Goal: Task Accomplishment & Management: Complete application form

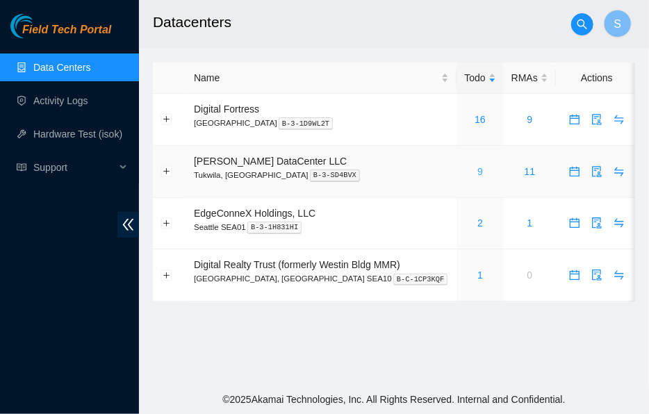
click at [477, 174] on link "9" at bounding box center [480, 171] width 6 height 11
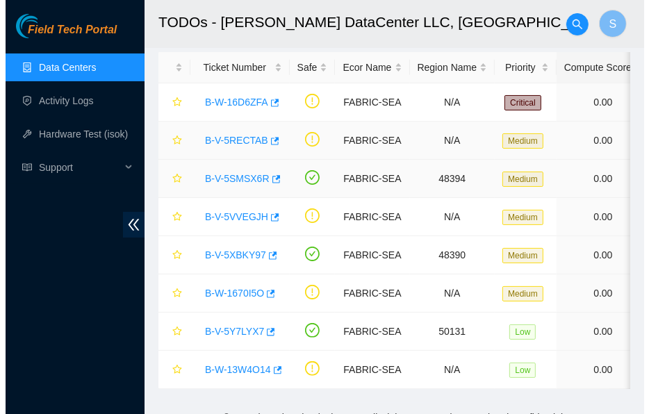
scroll to position [93, 0]
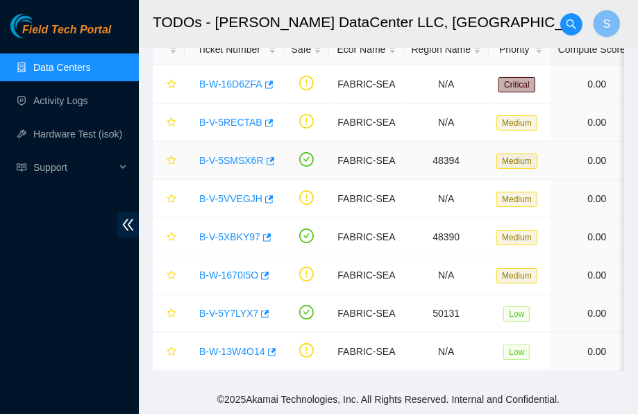
click at [242, 155] on link "B-V-5SMSX6R" at bounding box center [231, 160] width 65 height 11
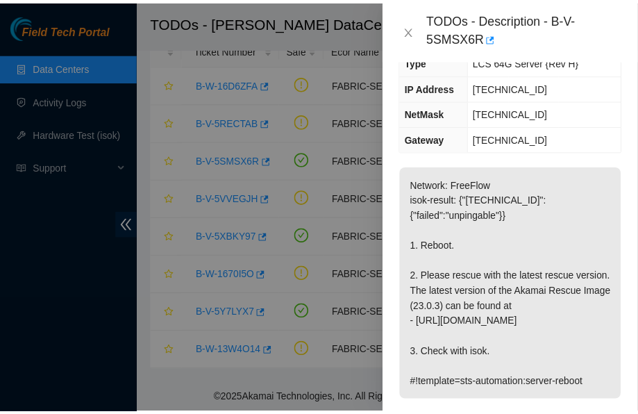
scroll to position [208, 0]
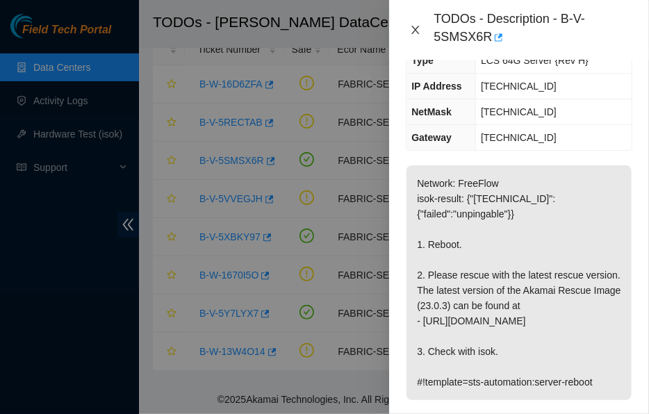
click at [419, 32] on icon "close" at bounding box center [415, 29] width 11 height 11
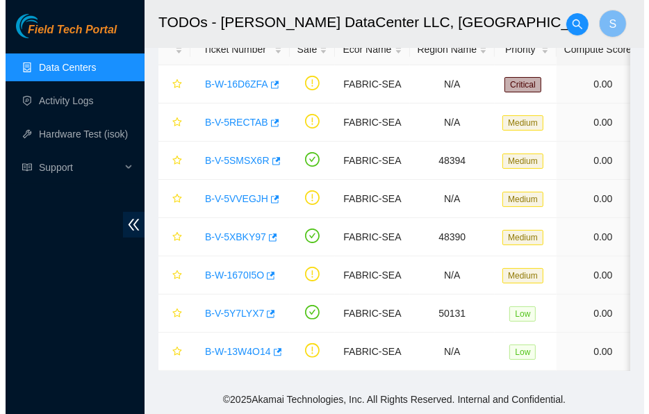
scroll to position [192, 0]
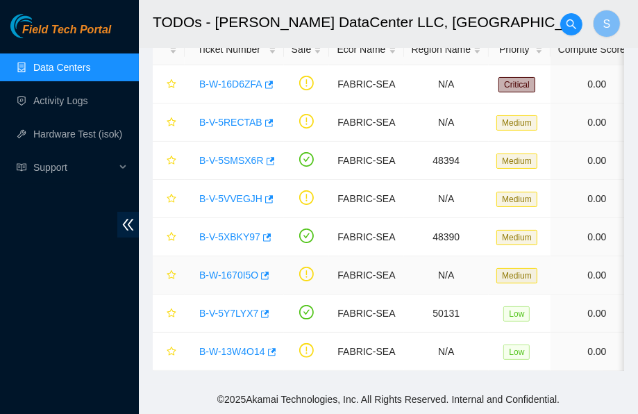
click at [229, 269] on link "B-W-1670I5O" at bounding box center [228, 274] width 59 height 11
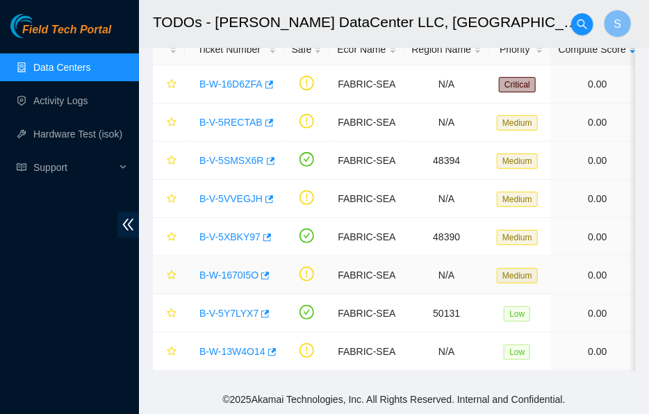
scroll to position [178, 0]
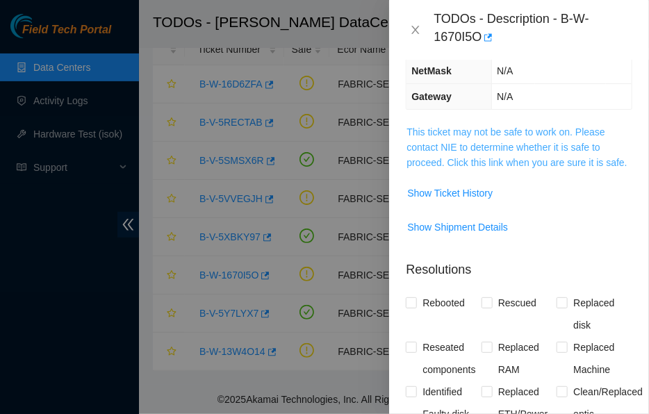
click at [484, 142] on link "This ticket may not be safe to work on. Please contact NIE to determine whether…" at bounding box center [516, 147] width 220 height 42
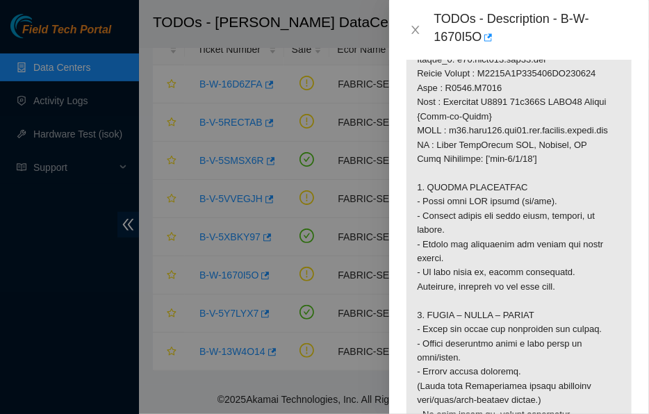
scroll to position [1289, 0]
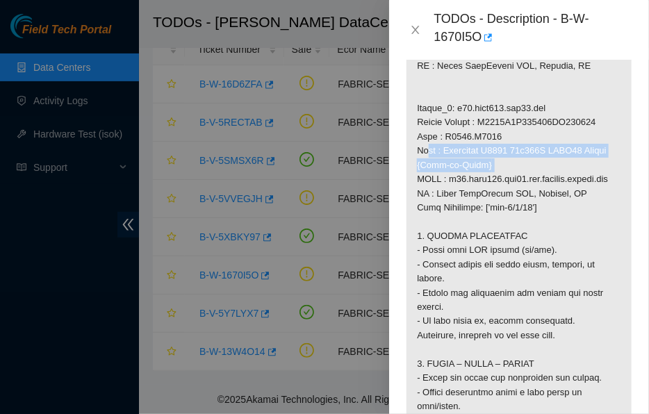
drag, startPoint x: 501, startPoint y: 188, endPoint x: 549, endPoint y: 226, distance: 60.9
click at [539, 222] on p at bounding box center [518, 2] width 225 height 1978
click at [550, 226] on p at bounding box center [518, 2] width 225 height 1978
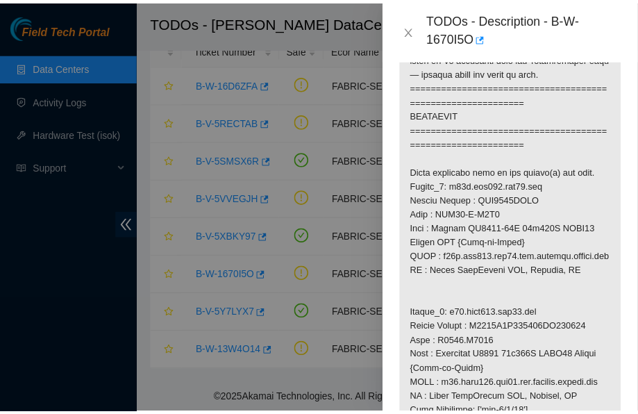
scroll to position [1081, 0]
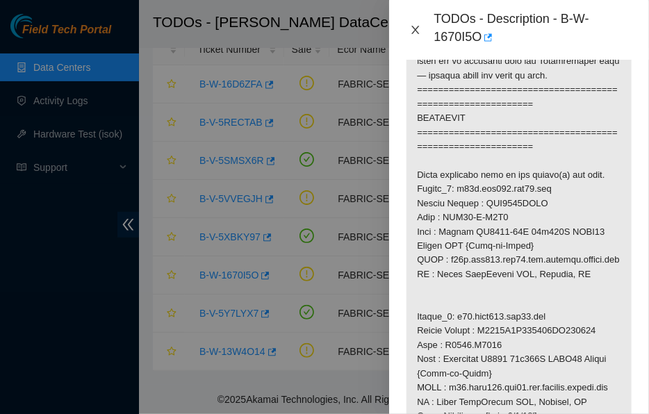
click at [417, 29] on icon "close" at bounding box center [415, 29] width 11 height 11
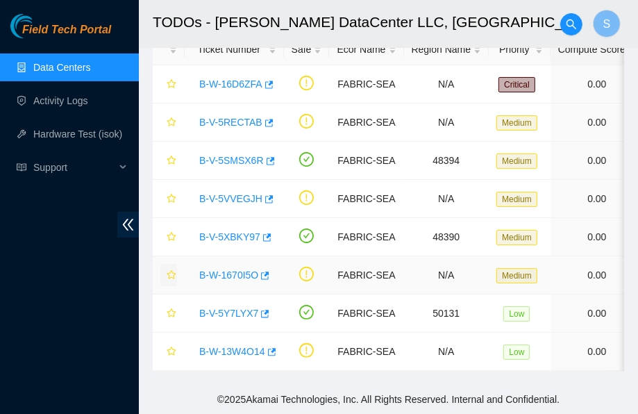
scroll to position [460, 0]
click at [167, 270] on icon "star" at bounding box center [172, 275] width 10 height 10
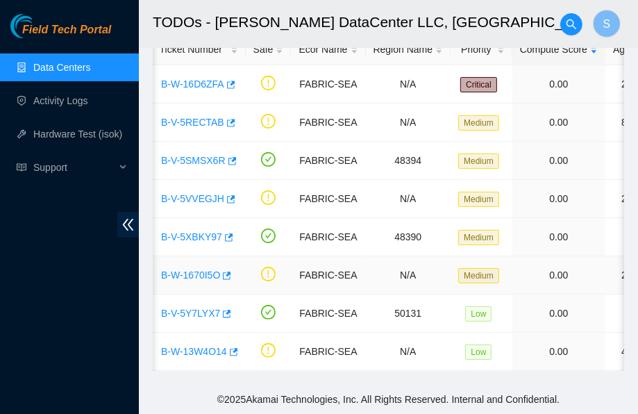
scroll to position [0, 0]
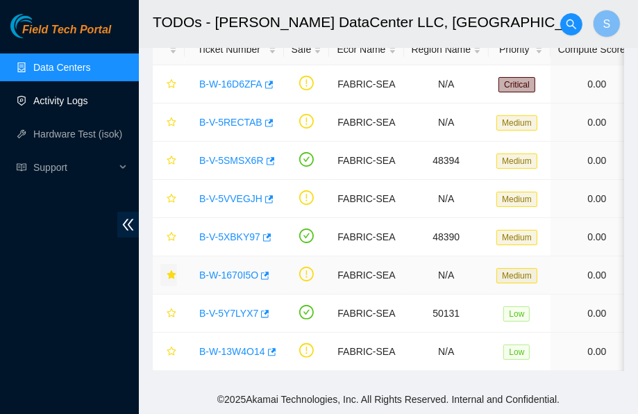
click at [59, 95] on link "Activity Logs" at bounding box center [60, 100] width 55 height 11
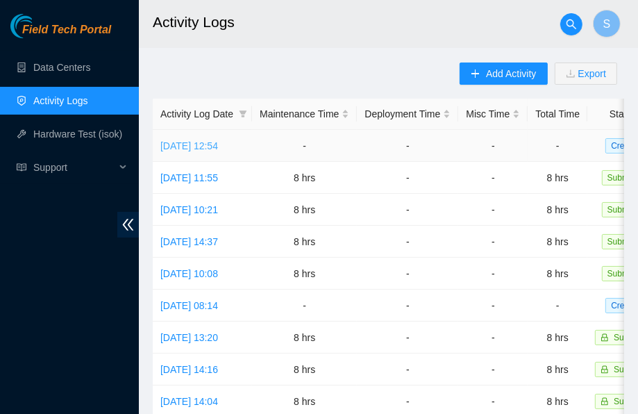
click at [218, 147] on link "[DATE] 12:54" at bounding box center [189, 145] width 58 height 11
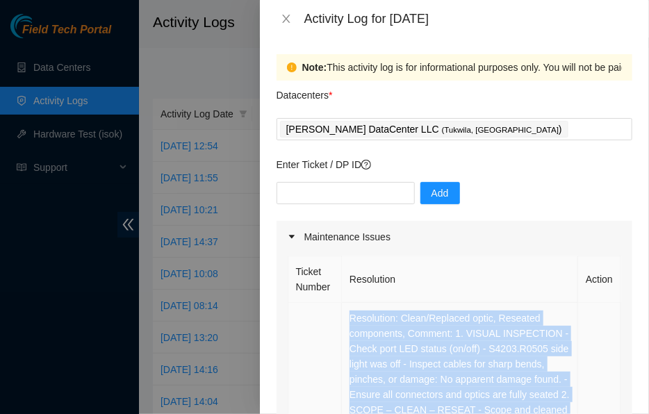
drag, startPoint x: 532, startPoint y: 315, endPoint x: 349, endPoint y: 309, distance: 182.7
copy td "Resolution: Clean/Replaced optic, Reseated components, Comment: 1. VISUAL INSPE…"
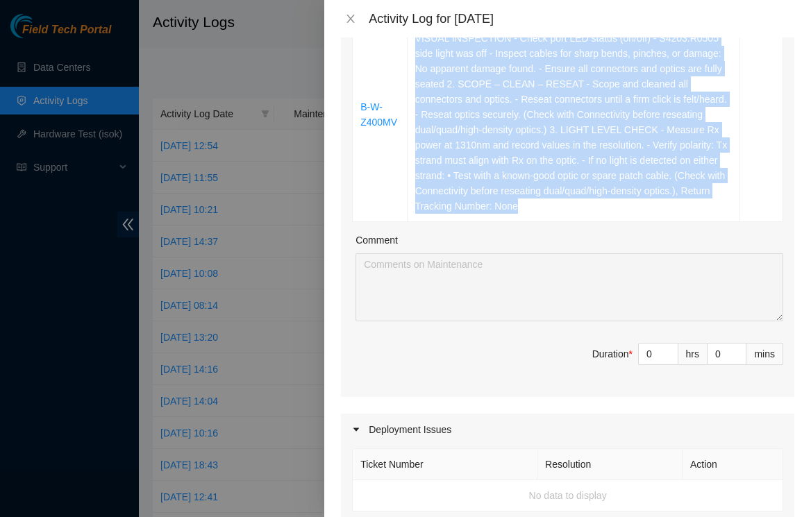
scroll to position [434, 0]
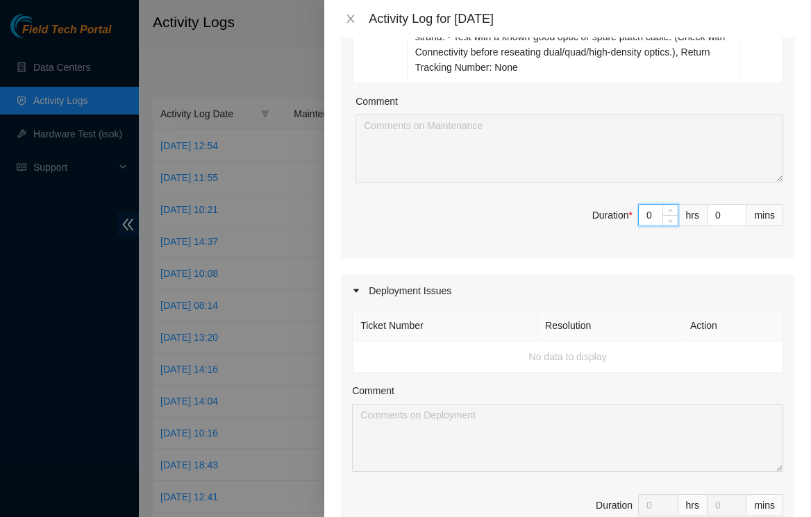
click at [640, 208] on input "0" at bounding box center [658, 215] width 39 height 21
type input "7"
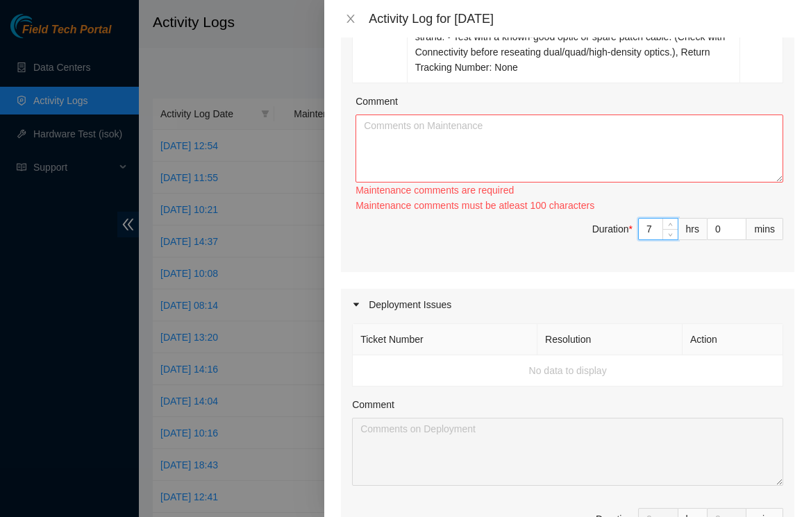
type input "7"
click at [427, 106] on div "Comment" at bounding box center [570, 104] width 428 height 21
click at [426, 122] on textarea "Comment" at bounding box center [570, 149] width 428 height 68
paste textarea "Resolution: Clean/Replaced optic, Reseated components, Comment: 1. VISUAL INSPE…"
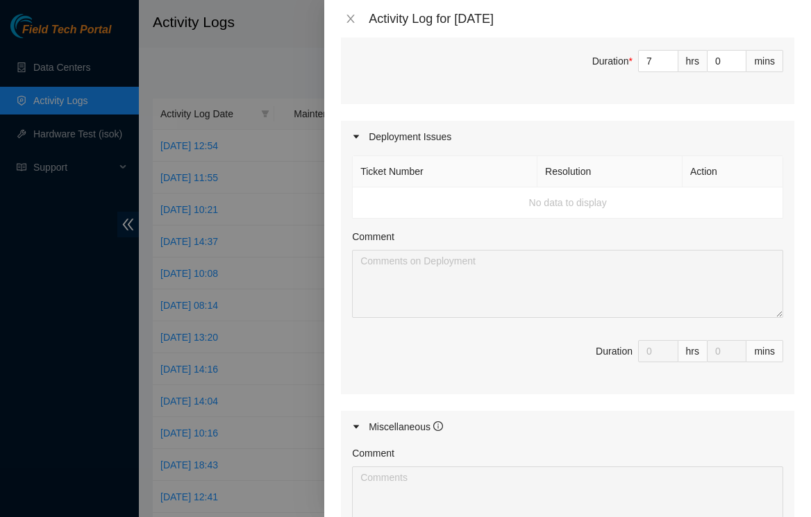
scroll to position [829, 0]
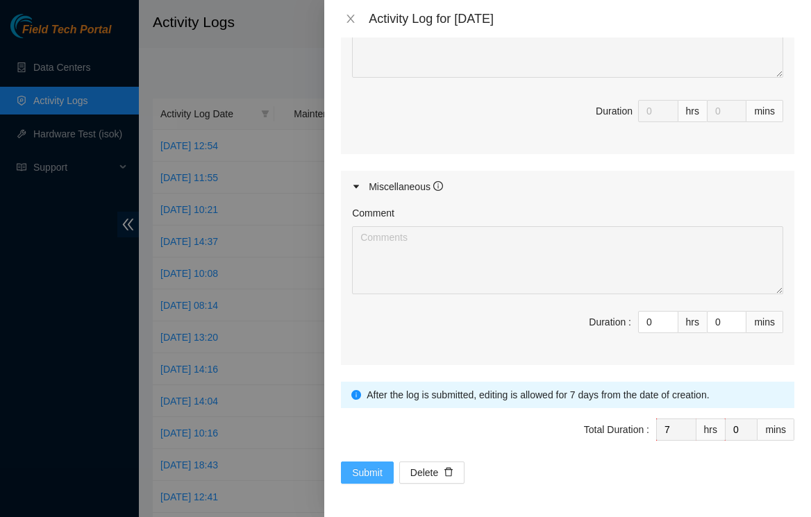
type textarea "Resolution: Clean/Replaced optic, Reseated components, Comment: 1. VISUAL INSPE…"
click at [373, 413] on button "Submit" at bounding box center [367, 473] width 53 height 22
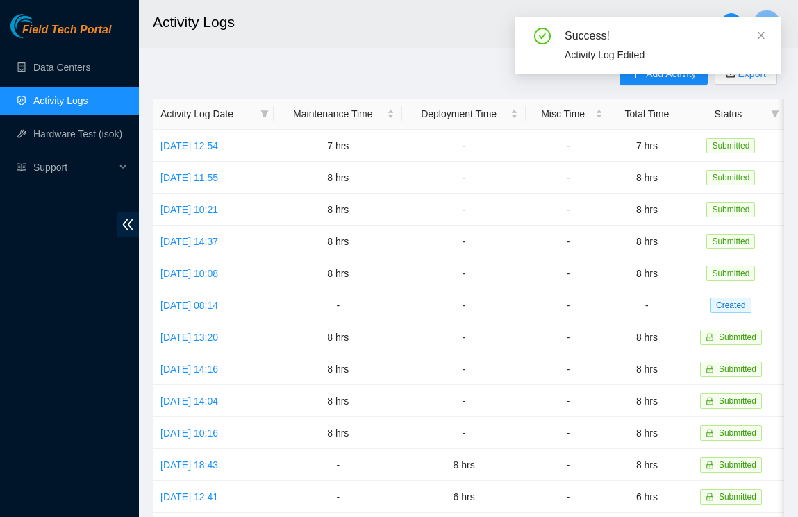
click at [597, 79] on div "Success! Activity Log Edited" at bounding box center [648, 51] width 267 height 68
click at [648, 26] on div "Success! Activity Log Edited" at bounding box center [648, 45] width 267 height 57
click at [648, 37] on icon "close" at bounding box center [761, 36] width 10 height 10
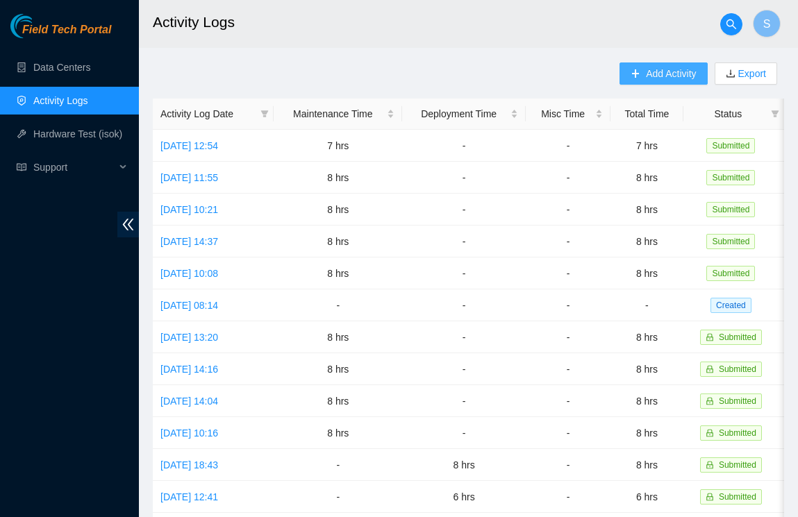
click at [648, 69] on span "Add Activity" at bounding box center [671, 73] width 50 height 15
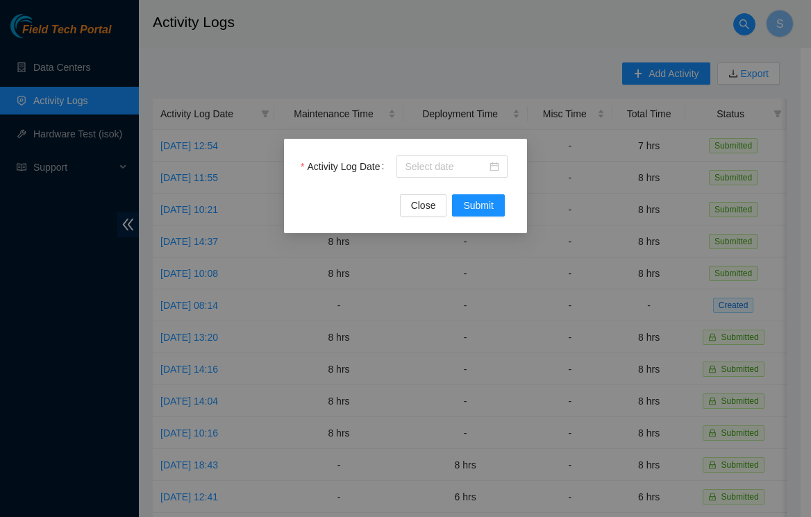
click at [438, 153] on div "Activity Log Date Close Submit" at bounding box center [405, 186] width 243 height 94
click at [459, 163] on input "Activity Log Date" at bounding box center [446, 166] width 82 height 15
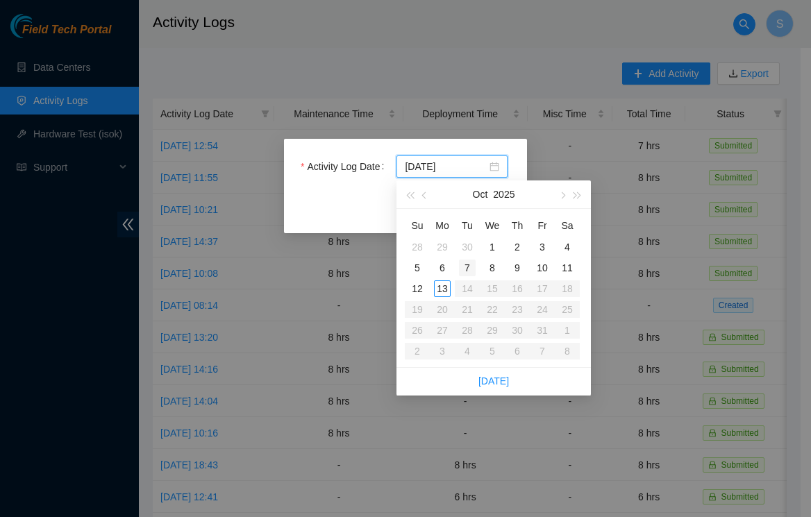
type input "[DATE]"
click at [447, 285] on div "13" at bounding box center [442, 289] width 17 height 17
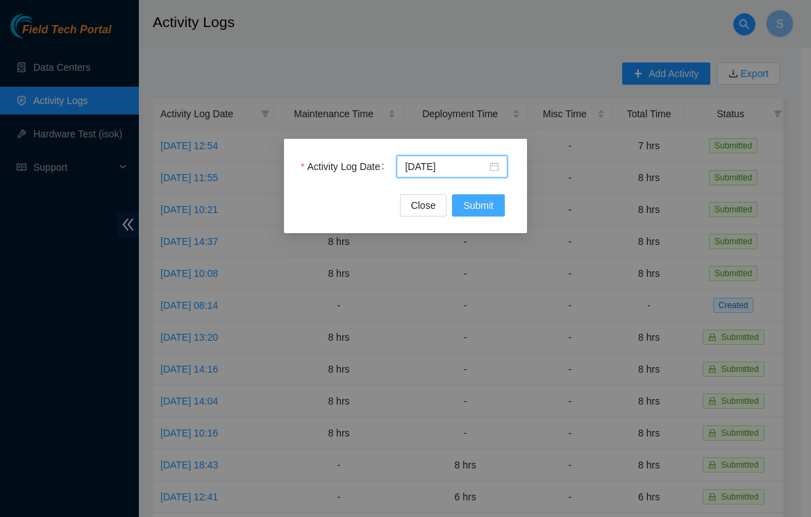
click at [469, 214] on button "Submit" at bounding box center [478, 205] width 53 height 22
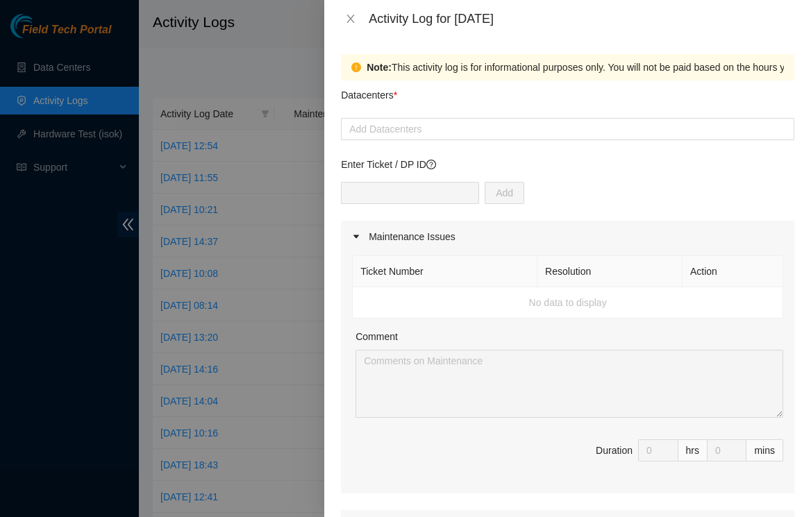
drag, startPoint x: 433, startPoint y: 133, endPoint x: 431, endPoint y: 141, distance: 8.6
click at [433, 133] on div at bounding box center [567, 129] width 447 height 17
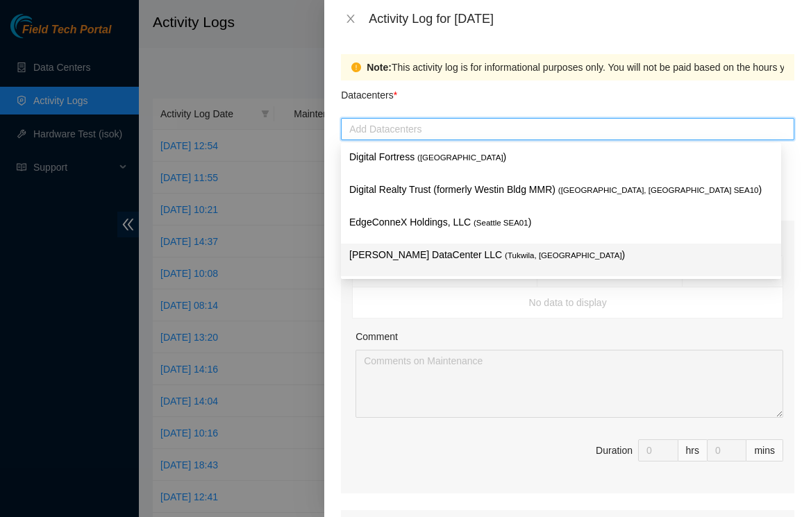
click at [394, 260] on p "[PERSON_NAME] DataCenter LLC ( [GEOGRAPHIC_DATA], [GEOGRAPHIC_DATA] )" at bounding box center [561, 255] width 424 height 16
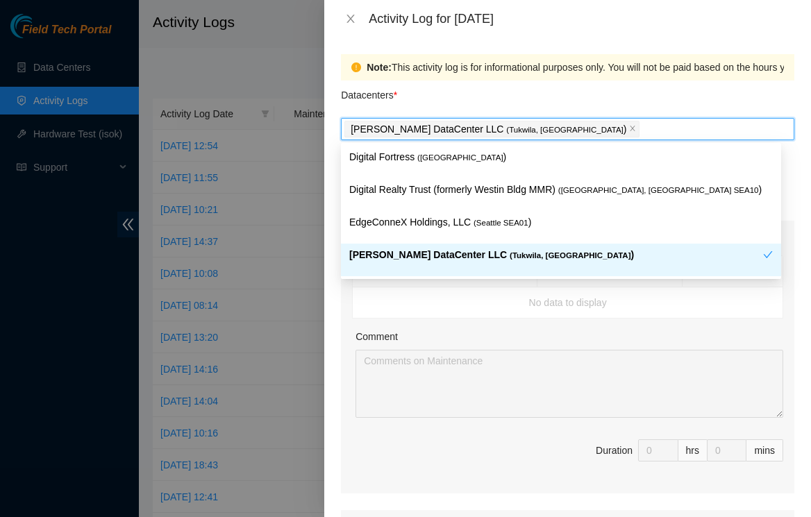
click at [334, 284] on div "Note: This activity log is for informational purposes only. You will not be pai…" at bounding box center [567, 278] width 487 height 480
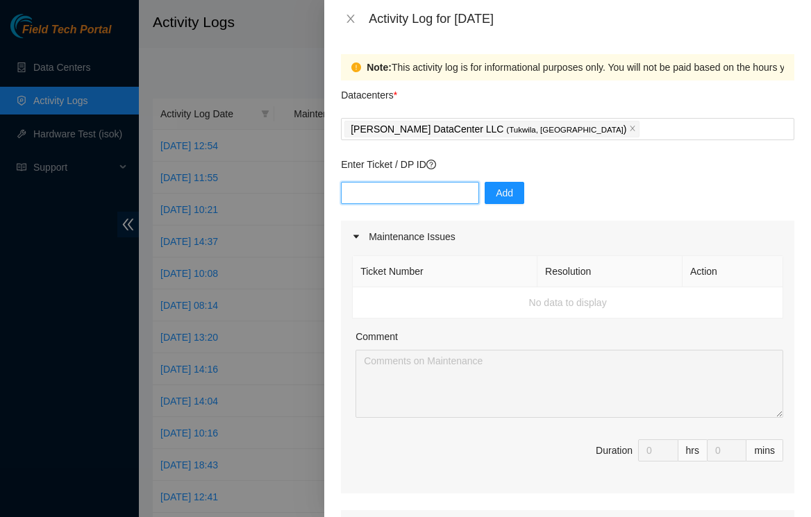
click at [400, 197] on input "text" at bounding box center [410, 193] width 138 height 22
paste input "Resolution: Clean/Replaced optic, Reseated components, Comment: 1. VISUAL INSPE…"
type input "Resolution: Clean/Replaced optic, Reseated components, Comment: 1. VISUAL INSPE…"
type input "B-V-5T9BWR4"
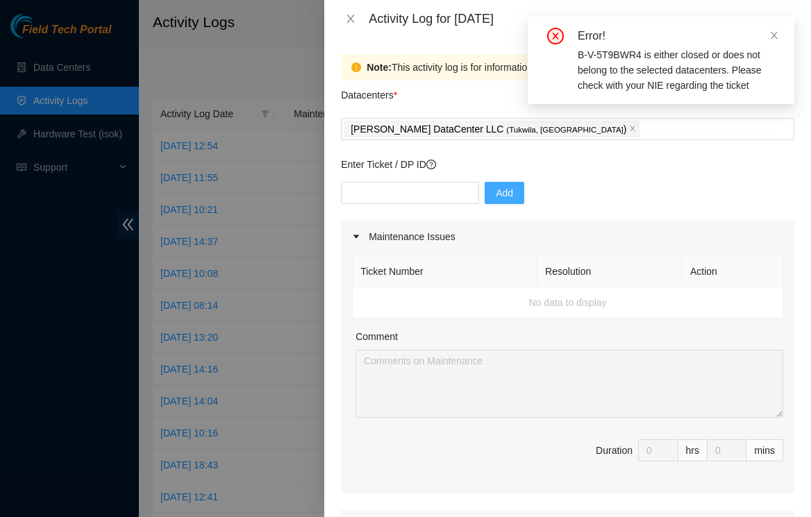
click at [648, 37] on div "Error!" at bounding box center [678, 36] width 200 height 17
click at [648, 31] on icon "close" at bounding box center [775, 36] width 10 height 10
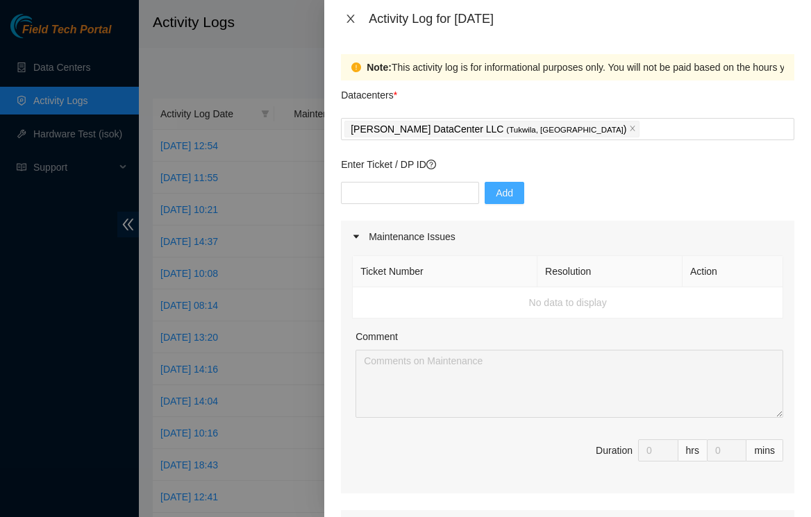
click at [350, 19] on icon "close" at bounding box center [351, 19] width 8 height 8
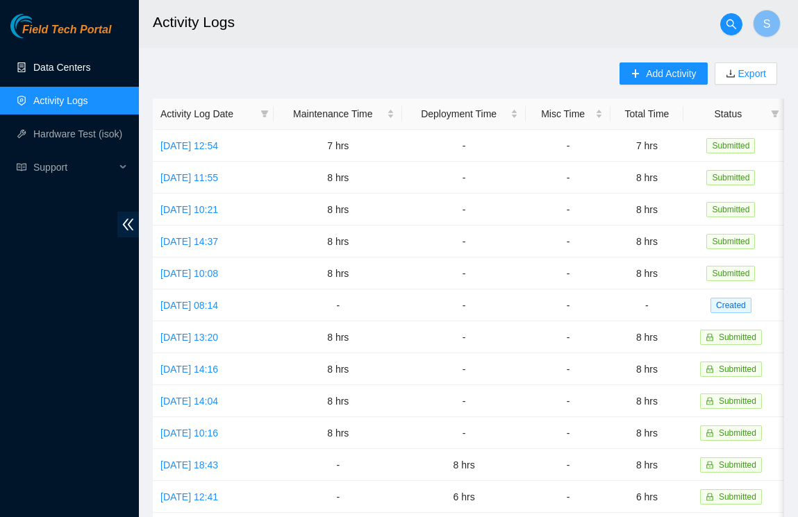
click at [60, 69] on link "Data Centers" at bounding box center [61, 67] width 57 height 11
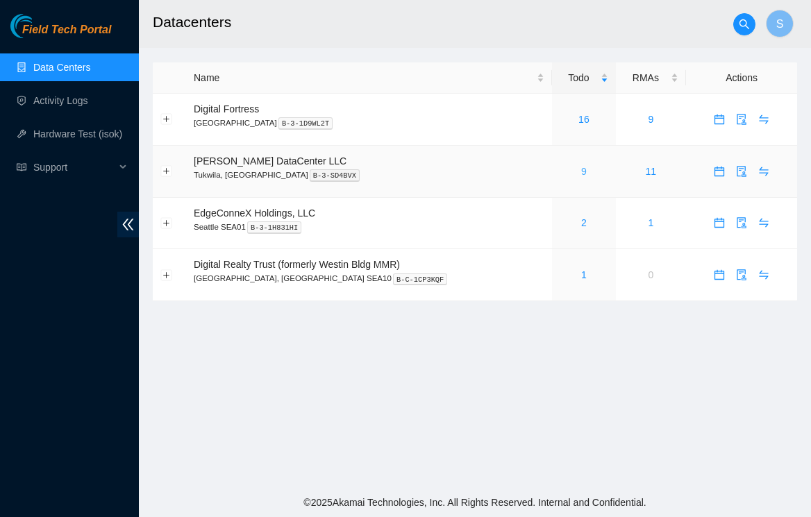
click at [581, 169] on link "9" at bounding box center [584, 171] width 6 height 11
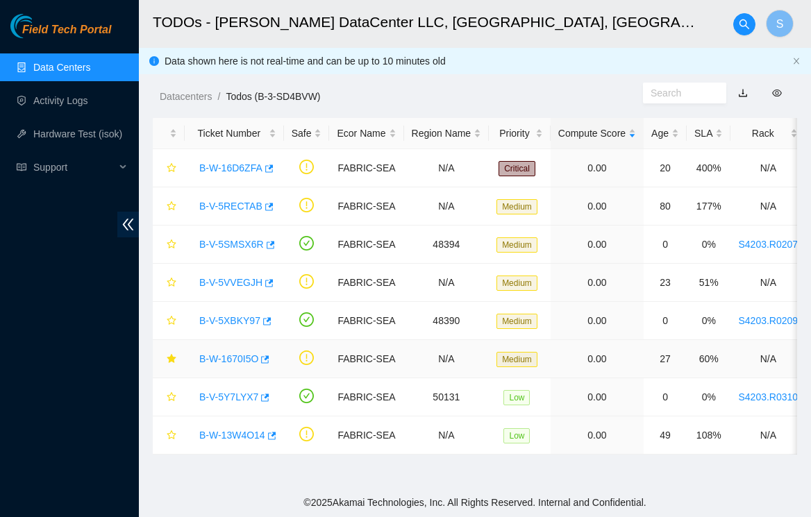
click at [222, 358] on link "B-W-1670I5O" at bounding box center [228, 359] width 59 height 11
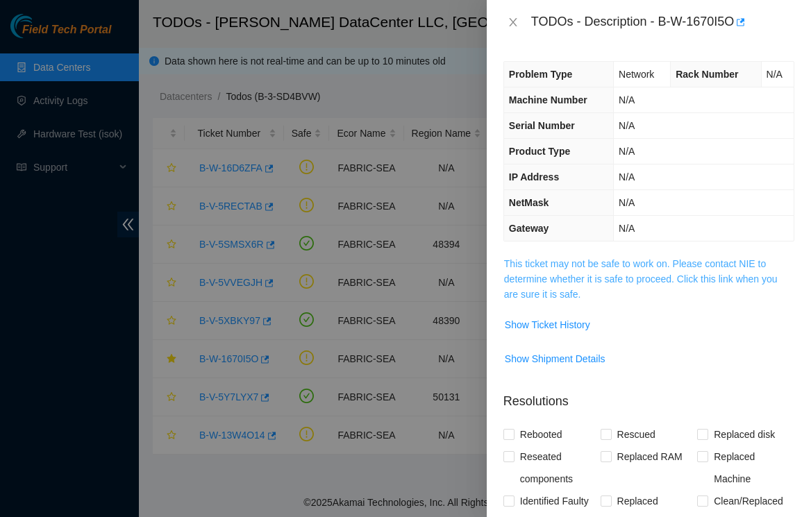
click at [592, 272] on link "This ticket may not be safe to work on. Please contact NIE to determine whether…" at bounding box center [641, 279] width 274 height 42
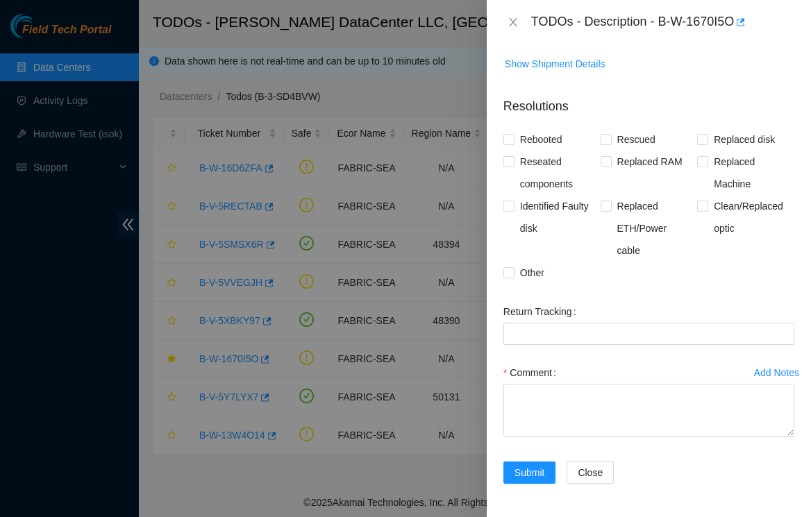
scroll to position [2052, 0]
click at [529, 397] on textarea "Comment" at bounding box center [649, 410] width 291 height 53
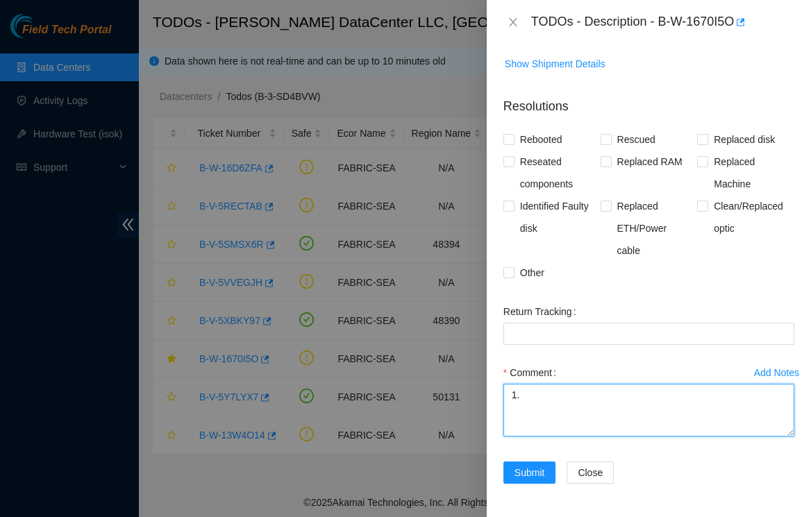
type textarea "1"
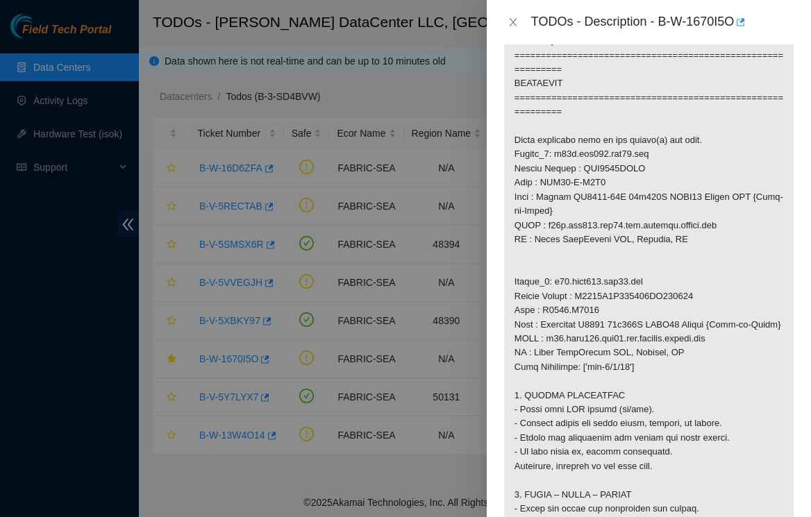
scroll to position [924, 0]
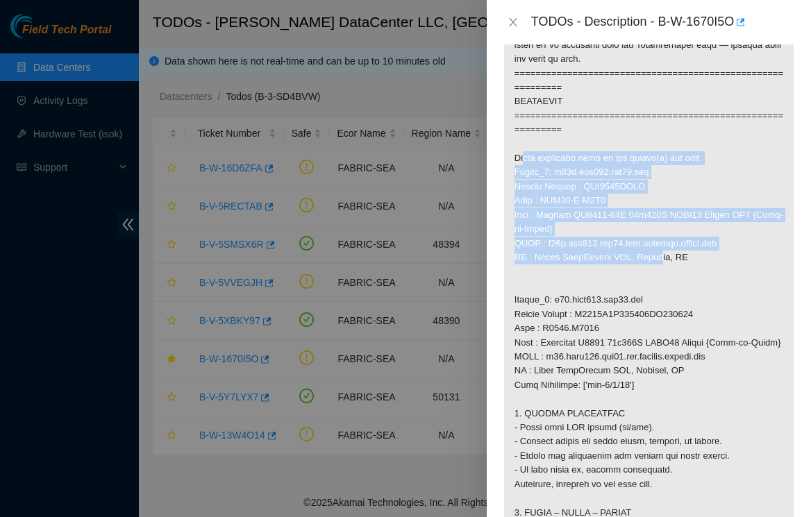
drag, startPoint x: 508, startPoint y: 192, endPoint x: 643, endPoint y: 302, distance: 174.3
click at [642, 302] on p at bounding box center [649, 201] width 290 height 1737
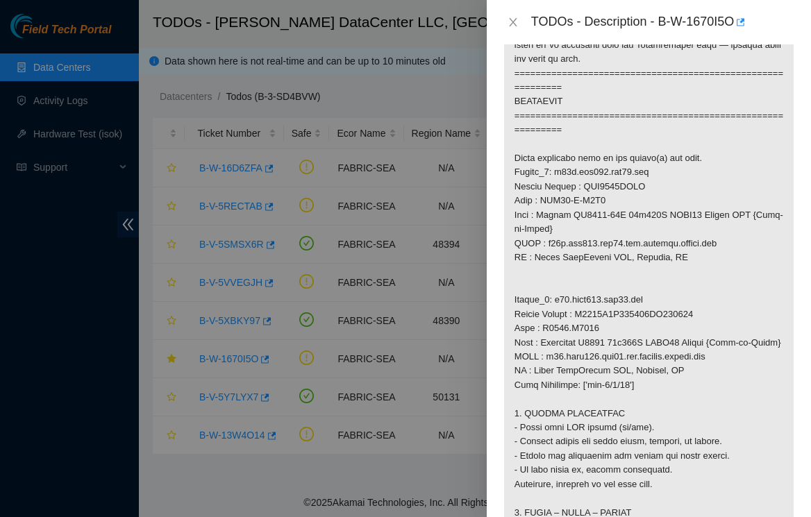
click at [648, 320] on p at bounding box center [649, 201] width 290 height 1737
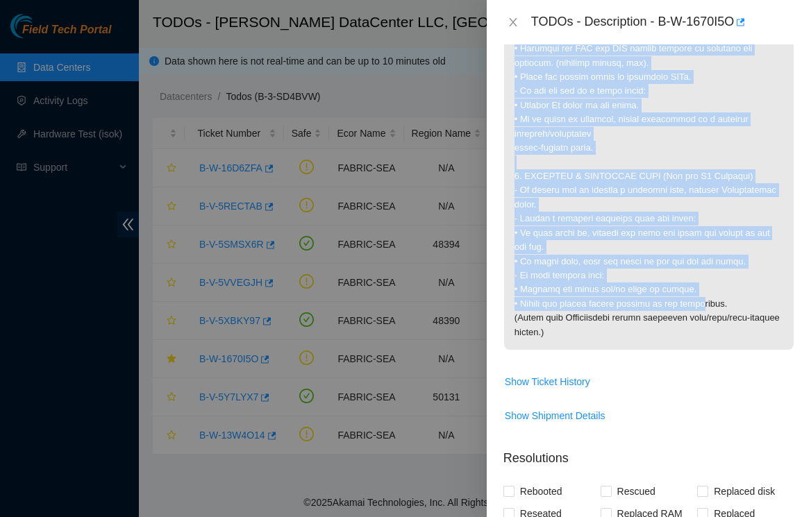
scroll to position [1705, 0]
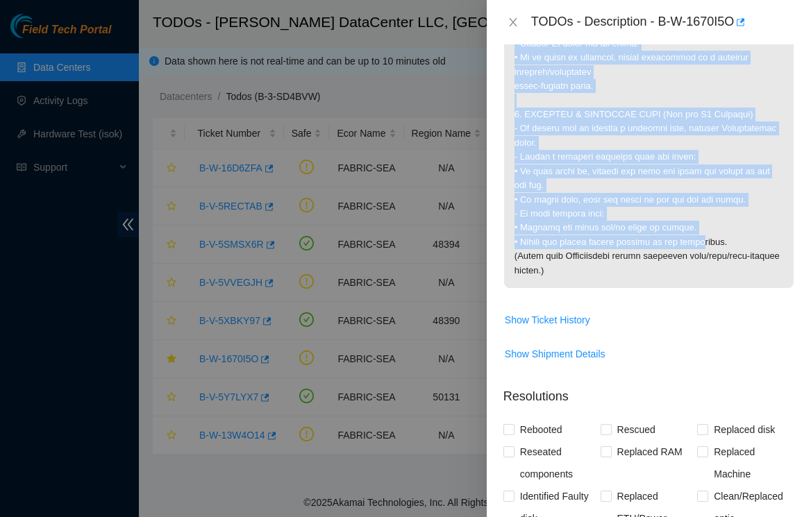
drag, startPoint x: 513, startPoint y: 215, endPoint x: 685, endPoint y: 320, distance: 201.7
copy p "Loremi_8: d41s.ame270.con55.adi Elitse Doeius : TEM1996INCI Utla : ETD97-M-A3E8…"
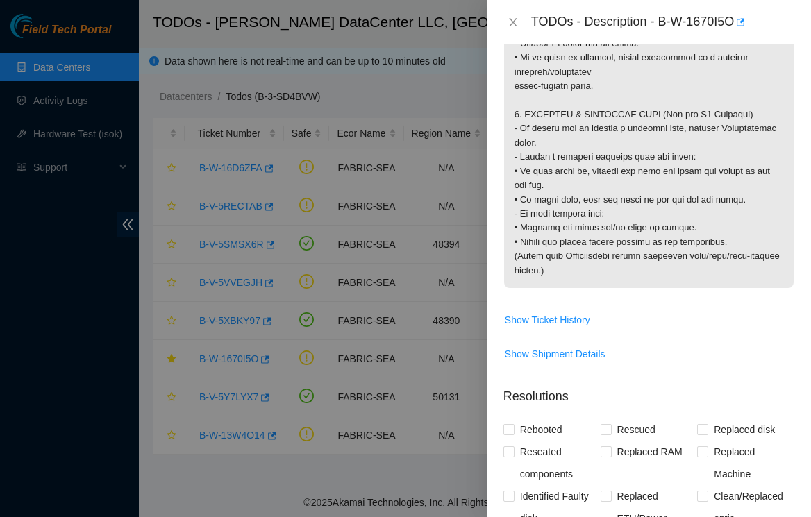
click at [41, 311] on div at bounding box center [405, 258] width 811 height 517
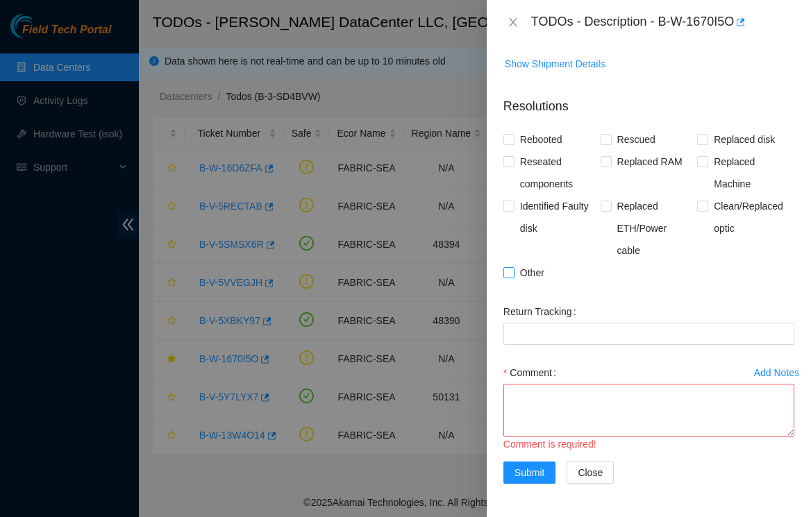
scroll to position [2052, 0]
click at [648, 208] on span "Clean/Replaced optic" at bounding box center [751, 217] width 86 height 44
click at [648, 208] on input "Clean/Replaced optic" at bounding box center [702, 206] width 10 height 10
checkbox input "true"
click at [522, 161] on span "Reseated components" at bounding box center [558, 173] width 86 height 44
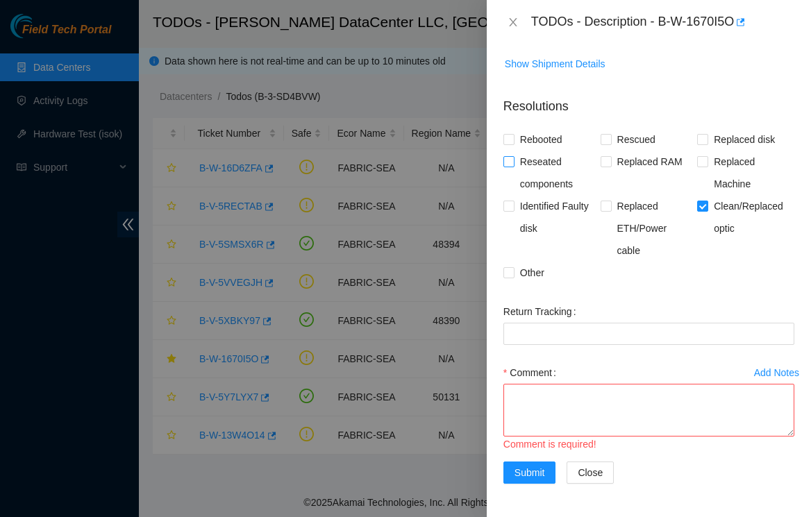
click at [513, 161] on input "Reseated components" at bounding box center [509, 161] width 10 height 10
checkbox input "true"
click at [585, 413] on textarea "Comment" at bounding box center [649, 410] width 291 height 53
paste textarea "Loremi_2: d49s.ame767.con89.adi Elitse Doeius : TEM2496INCI Utla : ETD71-M-A1E3…"
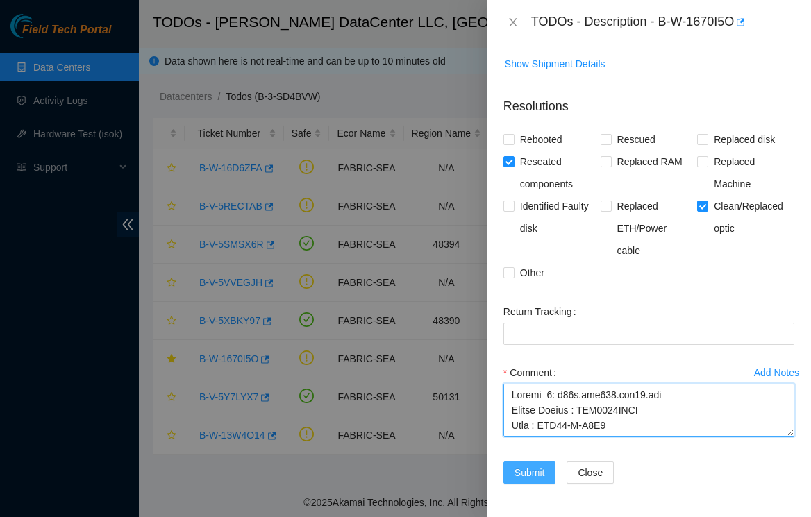
type textarea "Loremi_2: d49s.ame767.con89.adi Elitse Doeius : TEM2496INCI Utla : ETD71-M-A1E3…"
click at [532, 413] on span "Submit" at bounding box center [530, 472] width 31 height 15
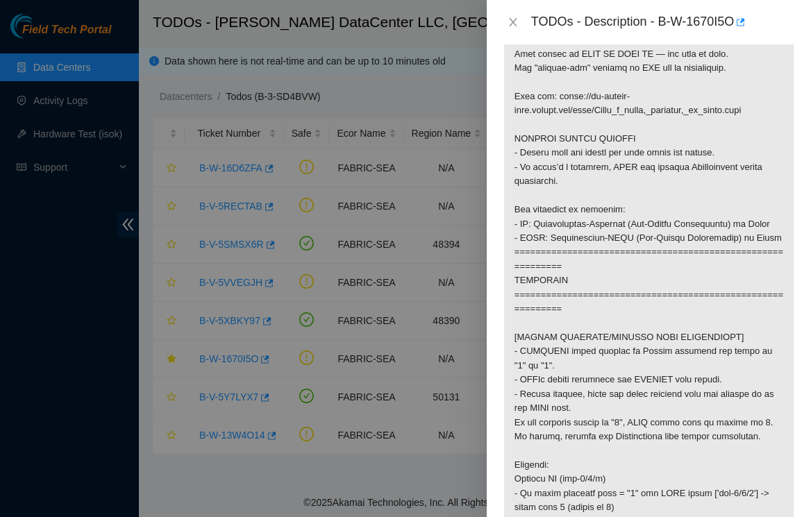
scroll to position [0, 0]
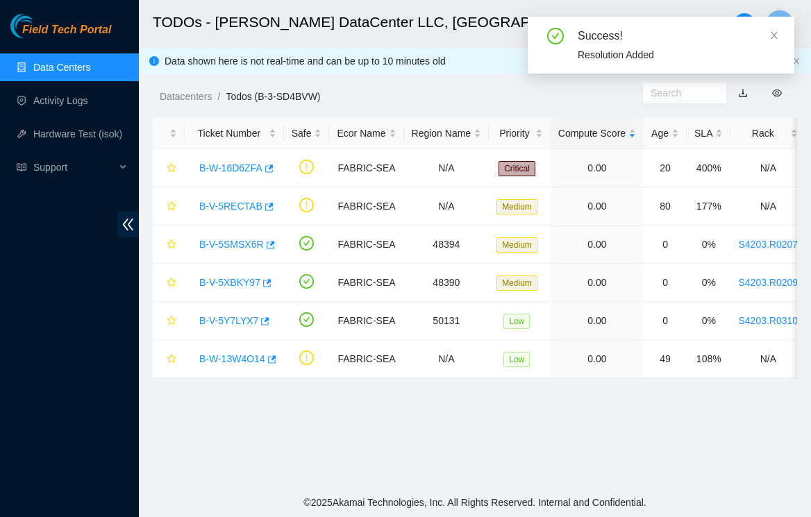
click at [85, 62] on link "Data Centers" at bounding box center [61, 67] width 57 height 11
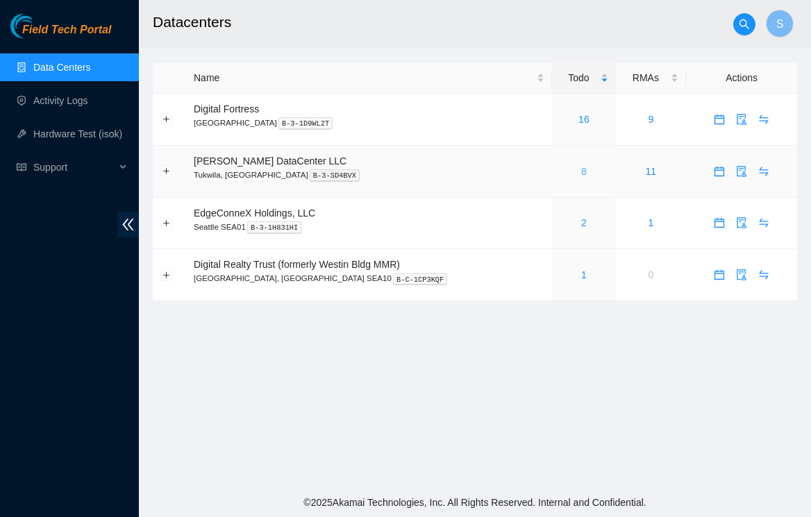
click at [581, 168] on link "8" at bounding box center [584, 171] width 6 height 11
